Goal: Transaction & Acquisition: Purchase product/service

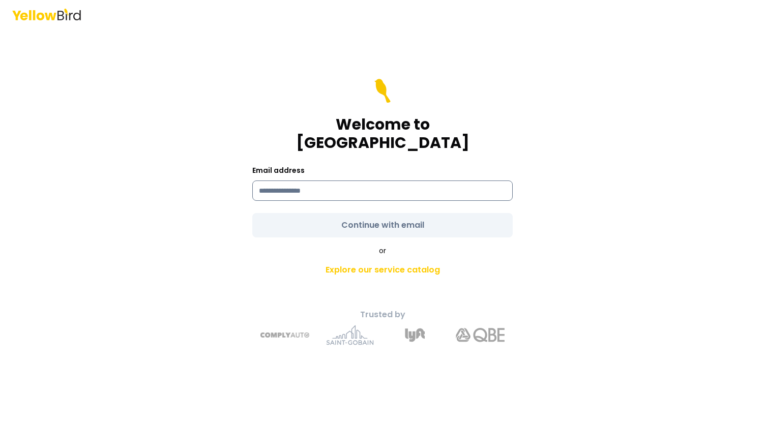
click at [329, 182] on input at bounding box center [382, 191] width 260 height 20
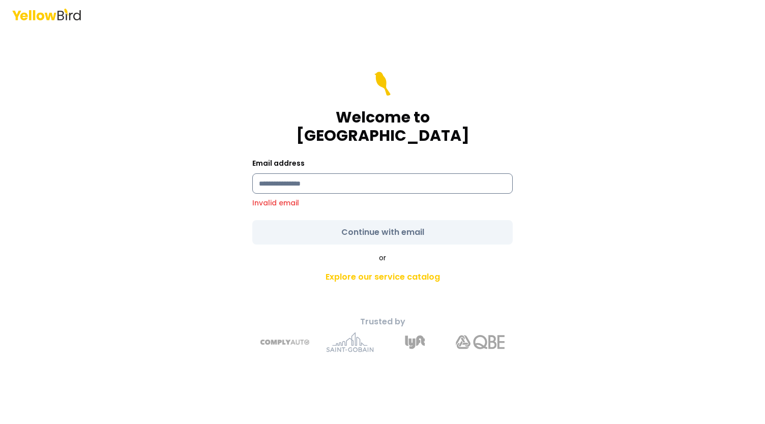
type input "**********"
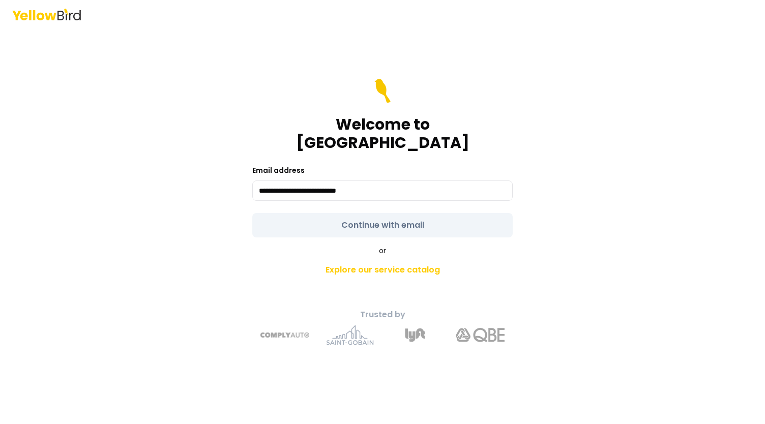
click at [383, 218] on form "**********" at bounding box center [382, 158] width 260 height 159
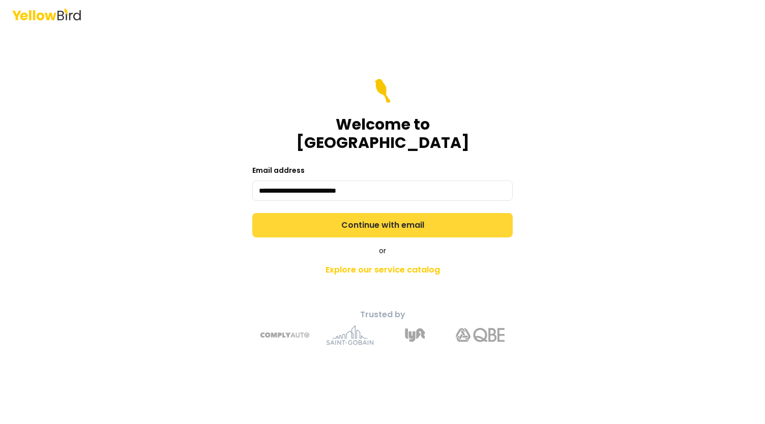
click at [403, 220] on button "Continue with email" at bounding box center [382, 225] width 260 height 24
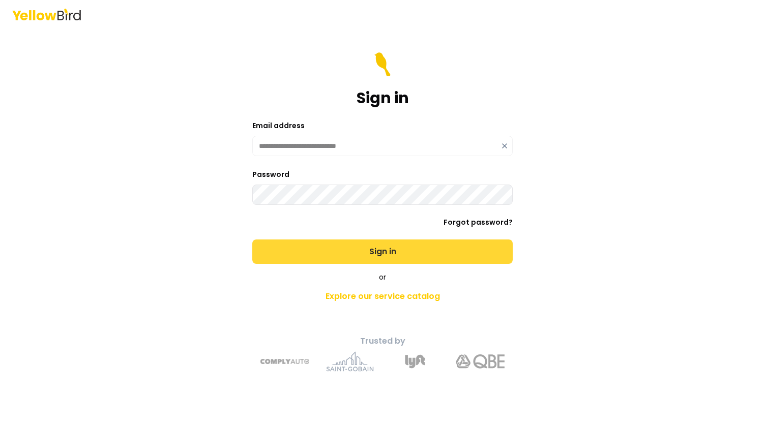
click at [383, 247] on button "Sign in" at bounding box center [382, 252] width 260 height 24
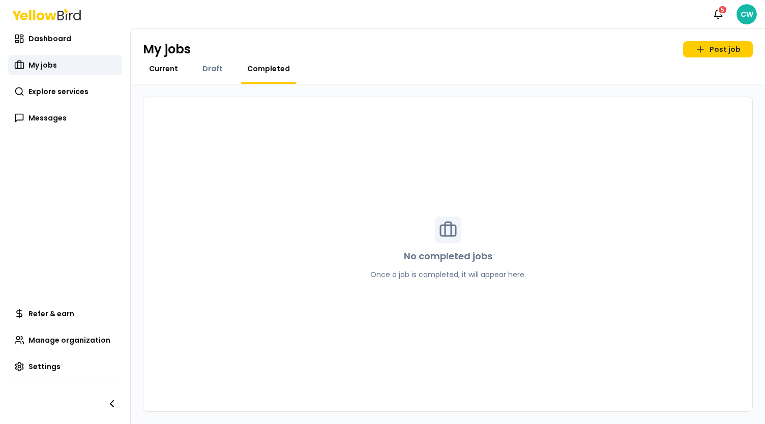
click at [164, 67] on span "Current" at bounding box center [163, 69] width 29 height 10
click at [205, 66] on span "Draft" at bounding box center [212, 69] width 20 height 10
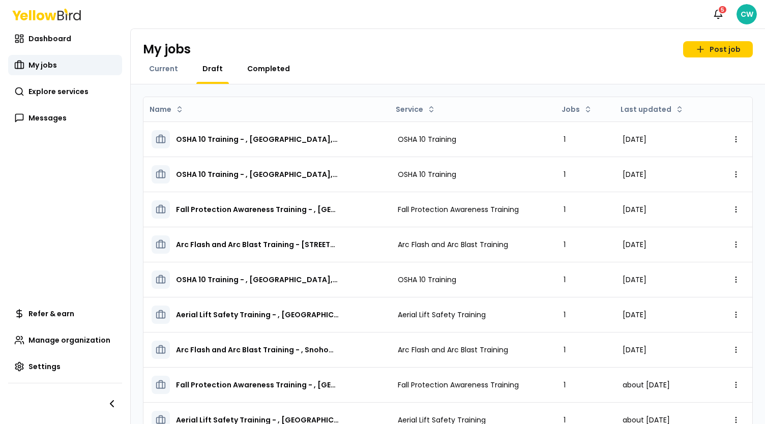
click at [260, 70] on span "Completed" at bounding box center [268, 69] width 43 height 10
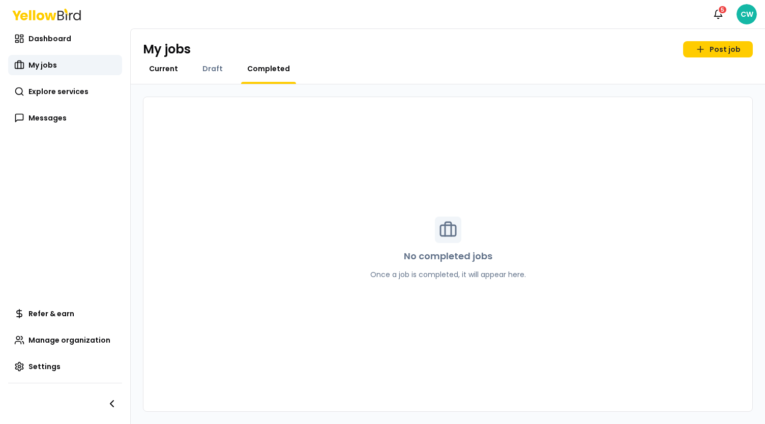
click at [168, 68] on span "Current" at bounding box center [163, 69] width 29 height 10
click at [67, 41] on span "Dashboard" at bounding box center [49, 39] width 43 height 10
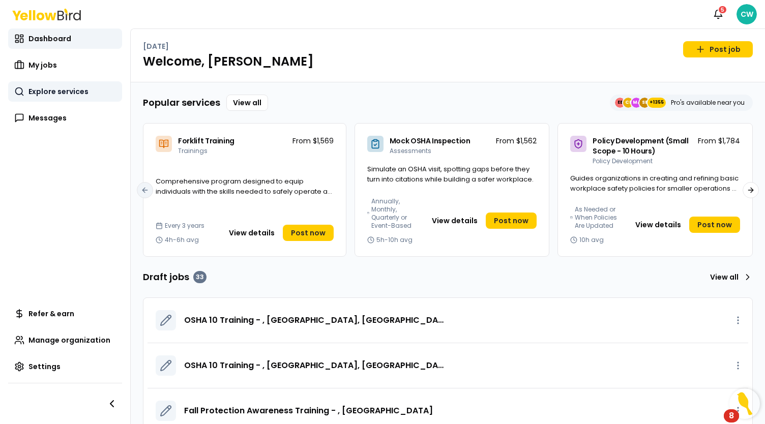
click at [70, 90] on span "Explore services" at bounding box center [58, 91] width 60 height 10
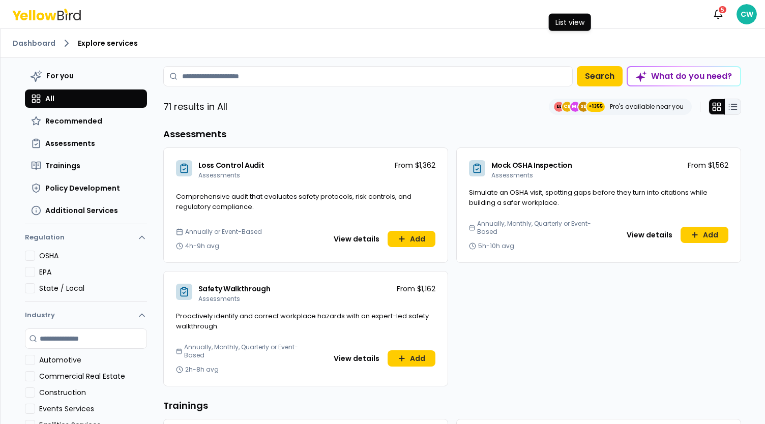
click at [733, 107] on icon at bounding box center [733, 107] width 10 height 10
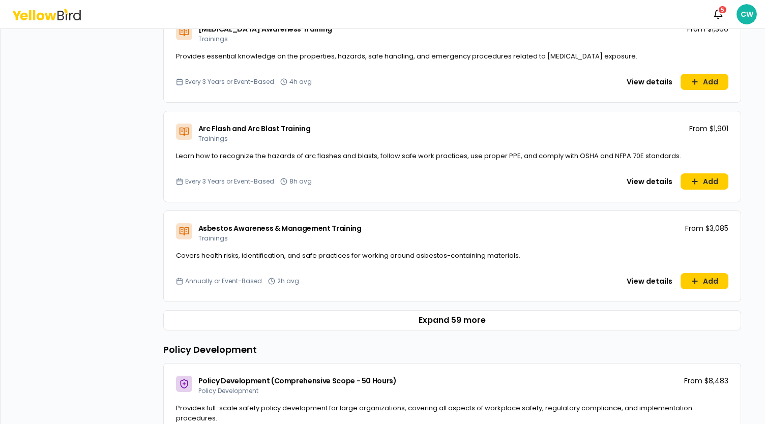
scroll to position [610, 0]
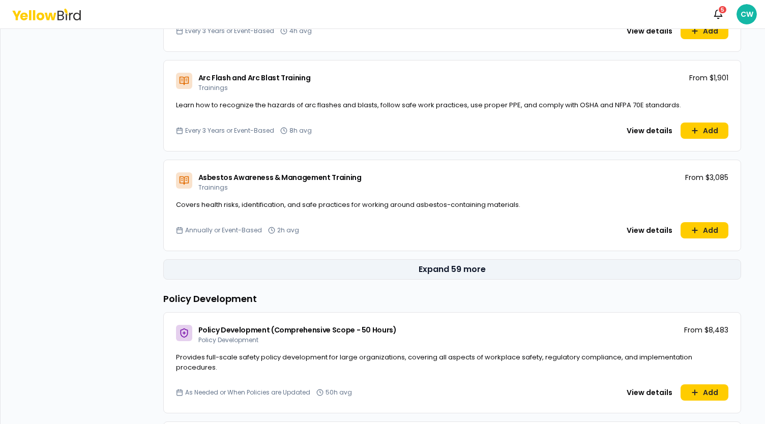
click at [467, 263] on button "Expand 59 more" at bounding box center [452, 269] width 578 height 20
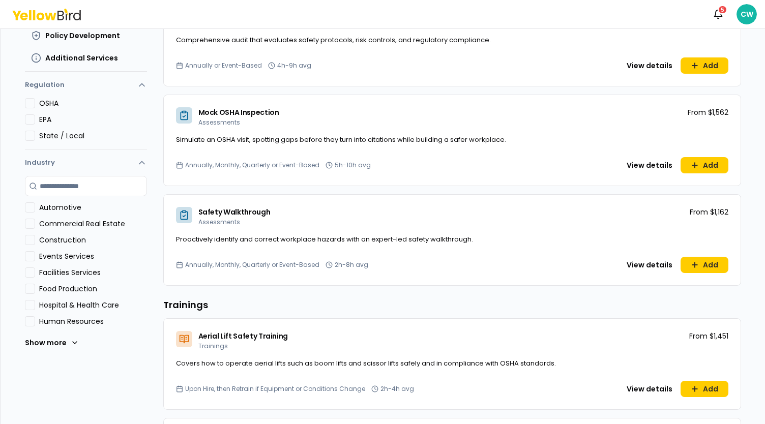
scroll to position [0, 0]
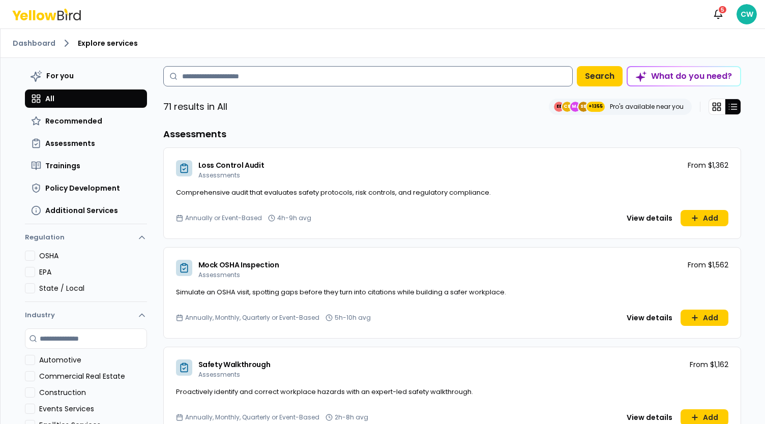
click at [205, 82] on input at bounding box center [367, 76] width 409 height 20
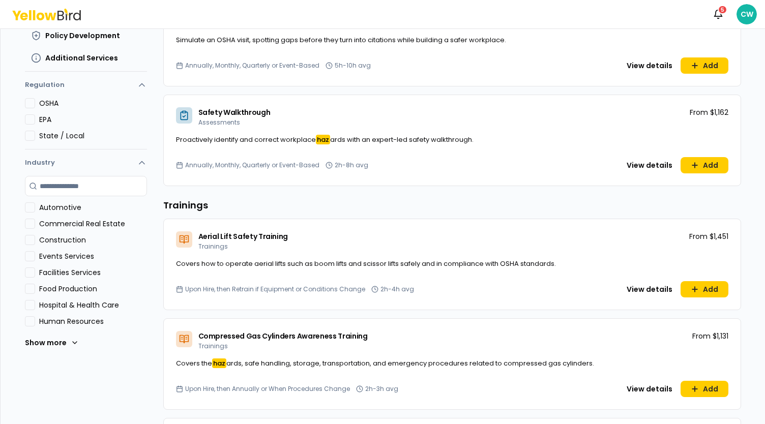
scroll to position [51, 0]
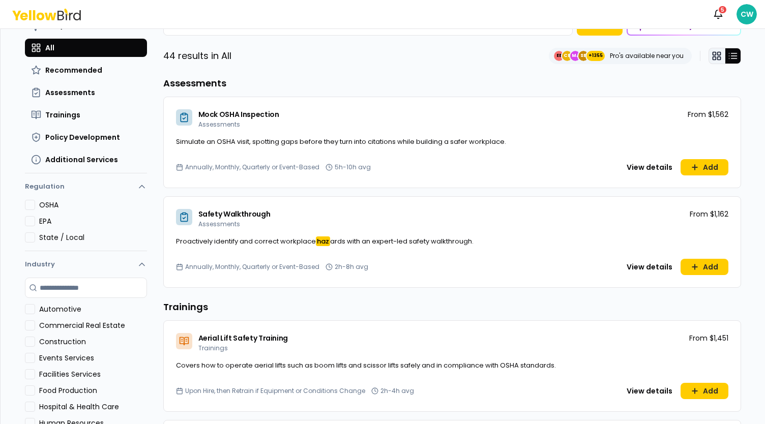
click at [713, 61] on button at bounding box center [716, 56] width 16 height 16
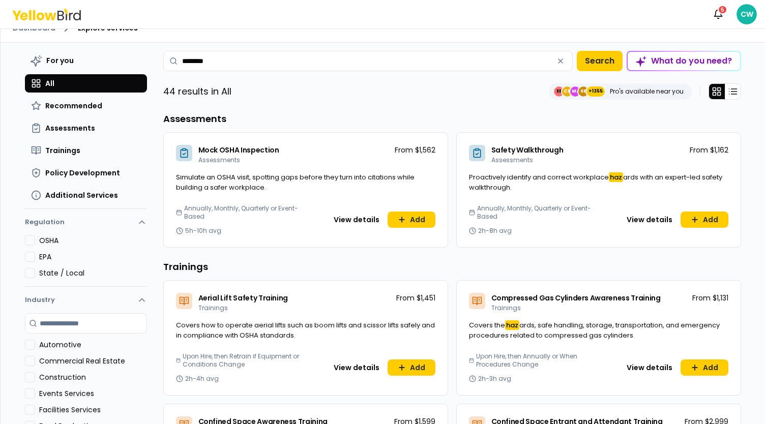
scroll to position [0, 0]
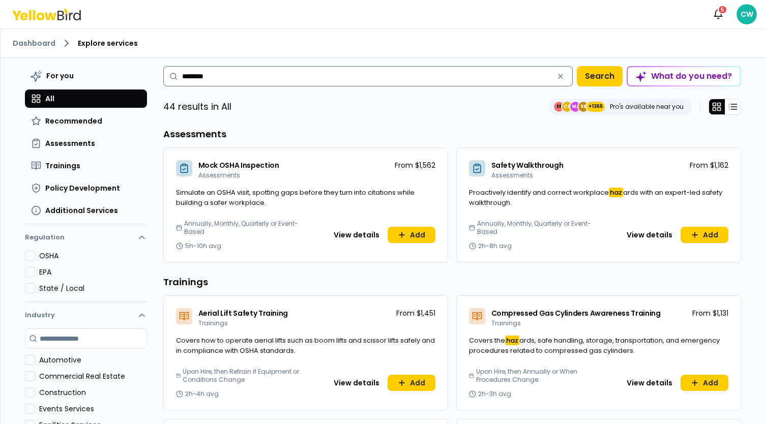
click at [251, 81] on input "********" at bounding box center [367, 76] width 409 height 20
click at [601, 77] on button "Search" at bounding box center [600, 76] width 46 height 20
type input "********"
